Goal: Find contact information: Find contact information

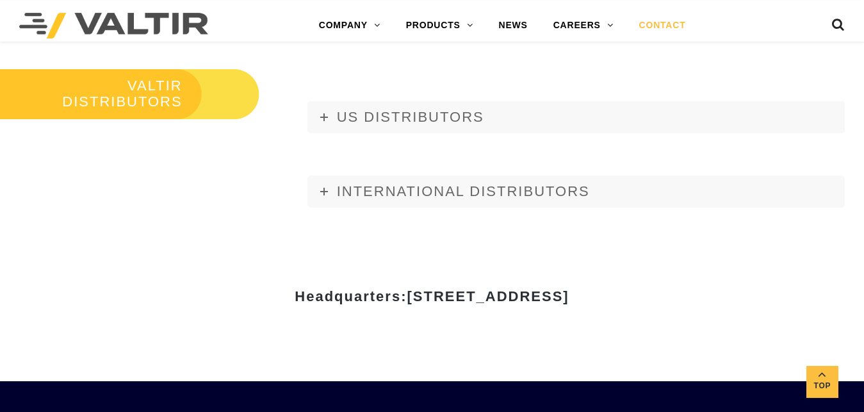
scroll to position [1449, 0]
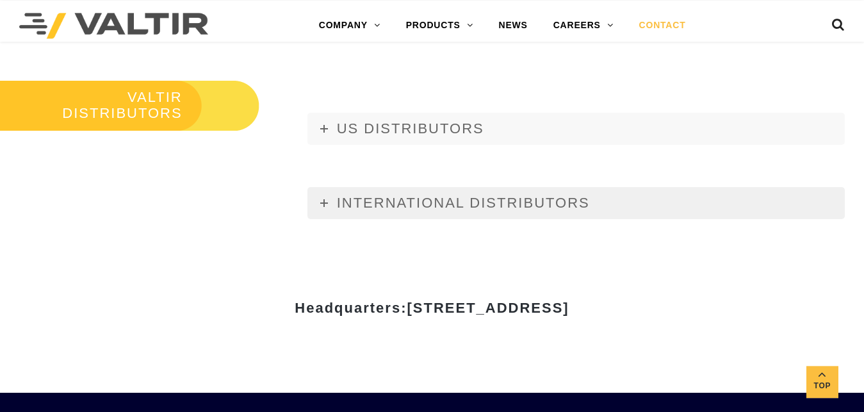
click at [469, 200] on span "INTERNATIONAL DISTRIBUTORS" at bounding box center [463, 203] width 253 height 16
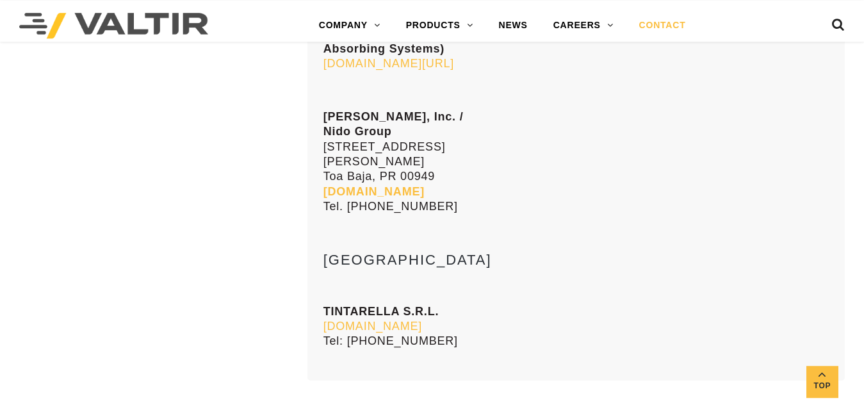
scroll to position [6982, 0]
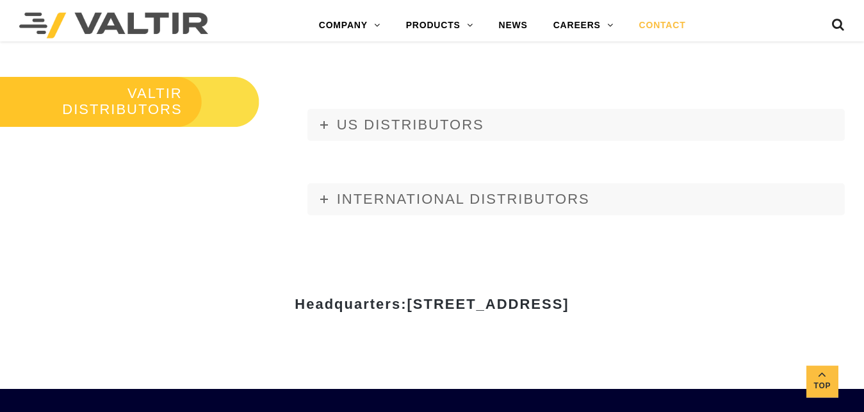
scroll to position [1372, 0]
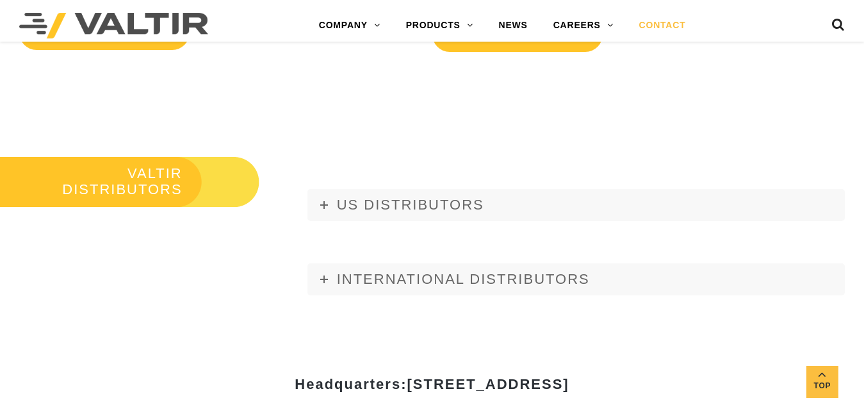
click at [450, 185] on div "US DISTRIBUTORS [US_STATE] Gulf Material Sales, LLC [STREET_ADDRESS][PERSON_NAM…" at bounding box center [576, 228] width 576 height 163
click at [425, 204] on span "US DISTRIBUTORS" at bounding box center [410, 205] width 147 height 16
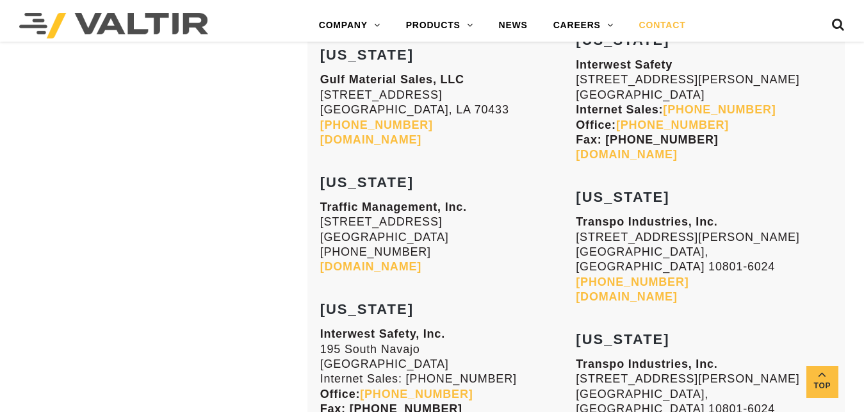
scroll to position [2287, 0]
